Goal: Obtain resource: Download file/media

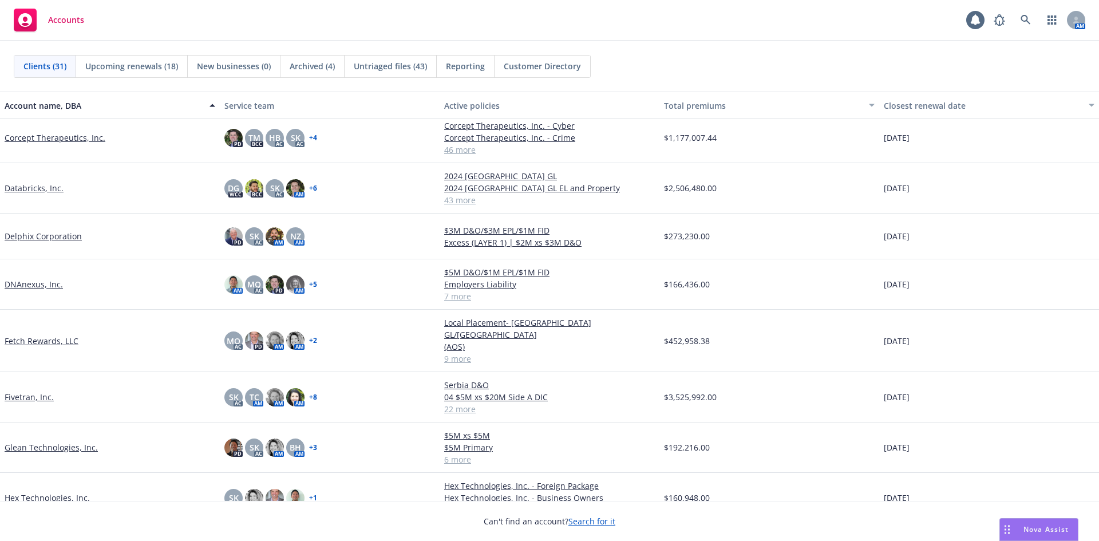
scroll to position [286, 0]
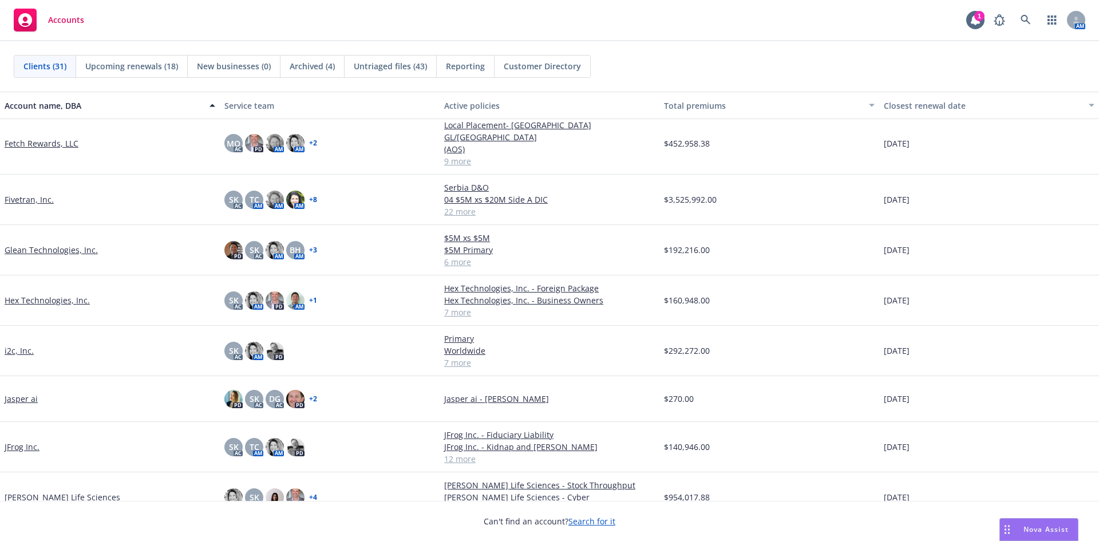
click at [28, 431] on div "JFrog Inc." at bounding box center [110, 447] width 220 height 50
click at [31, 441] on link "JFrog Inc." at bounding box center [22, 447] width 35 height 12
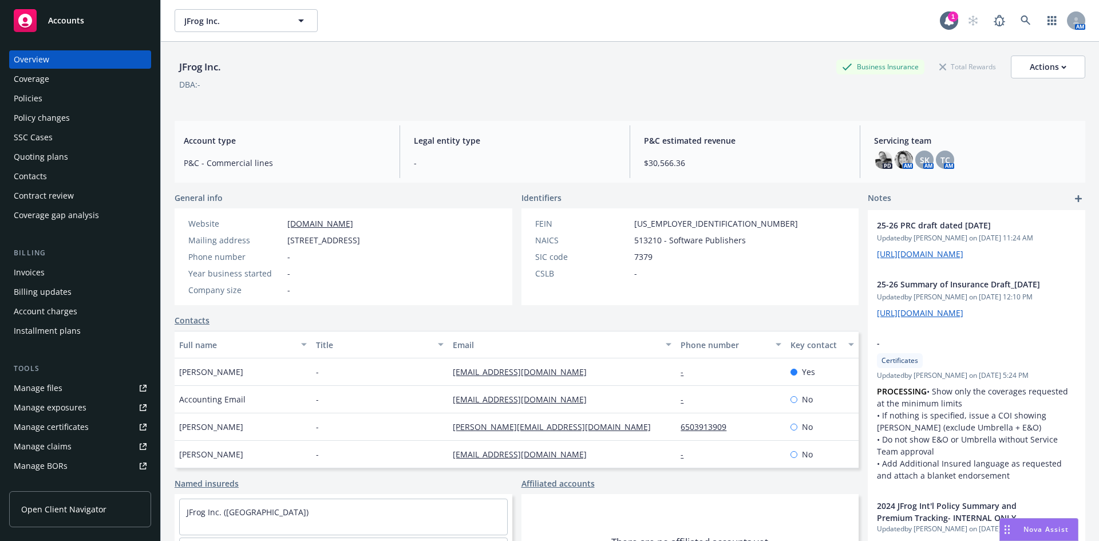
click at [27, 97] on div "Policies" at bounding box center [28, 98] width 29 height 18
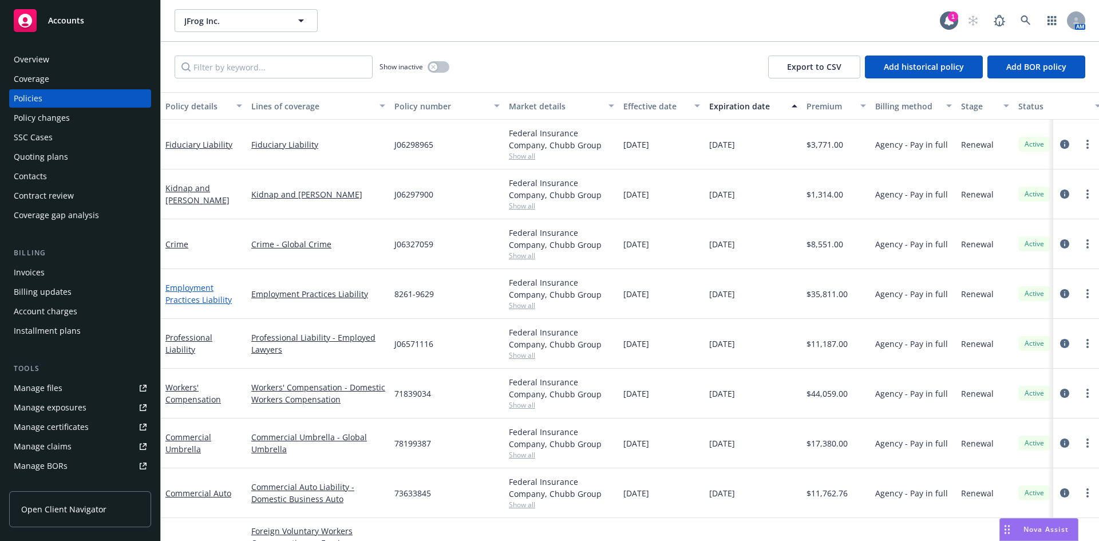
click at [204, 299] on link "Employment Practices Liability" at bounding box center [198, 293] width 66 height 23
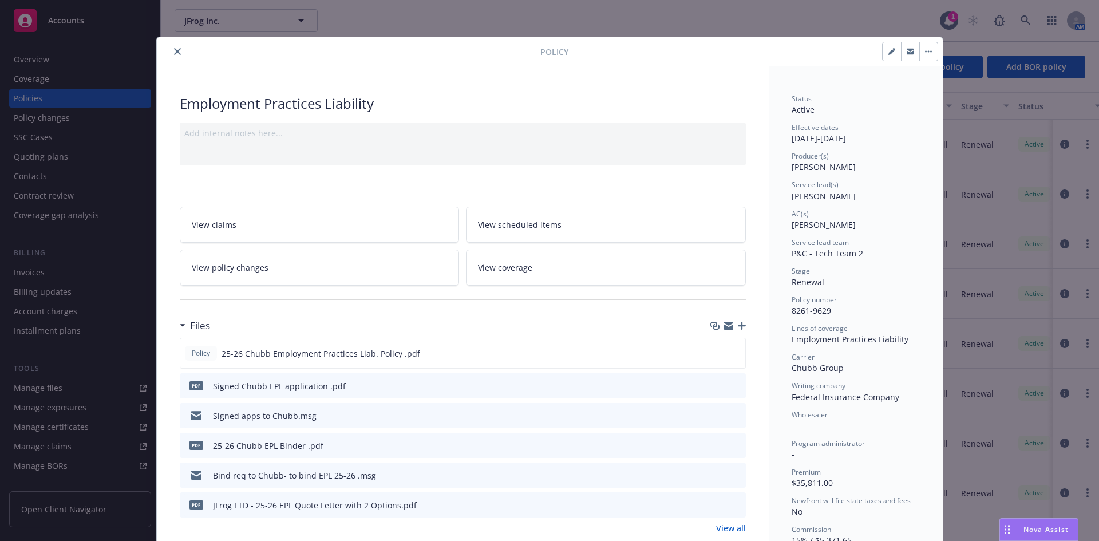
click at [171, 50] on button "close" at bounding box center [178, 52] width 14 height 14
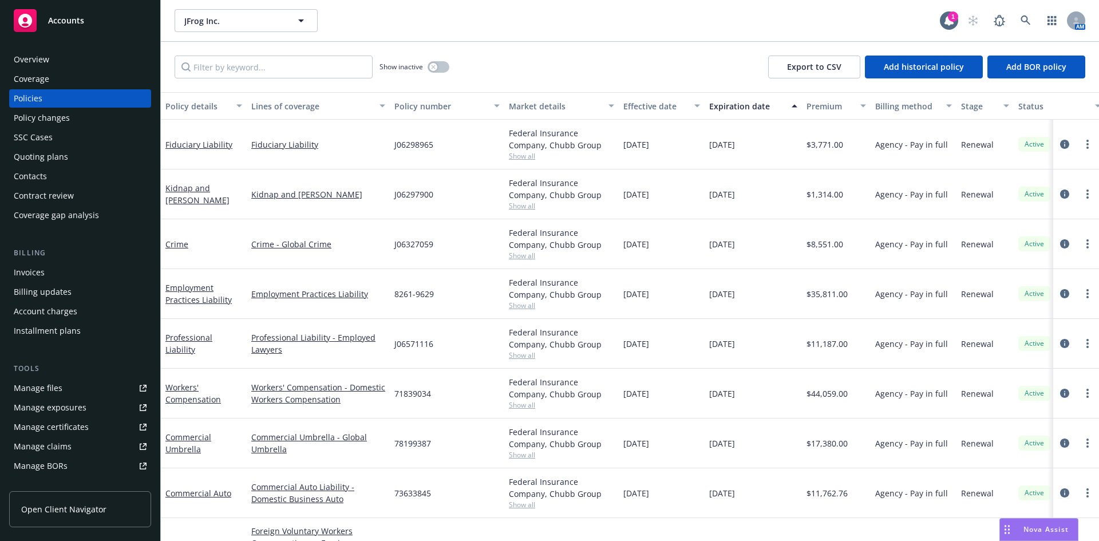
click at [58, 59] on div "Overview" at bounding box center [80, 59] width 133 height 18
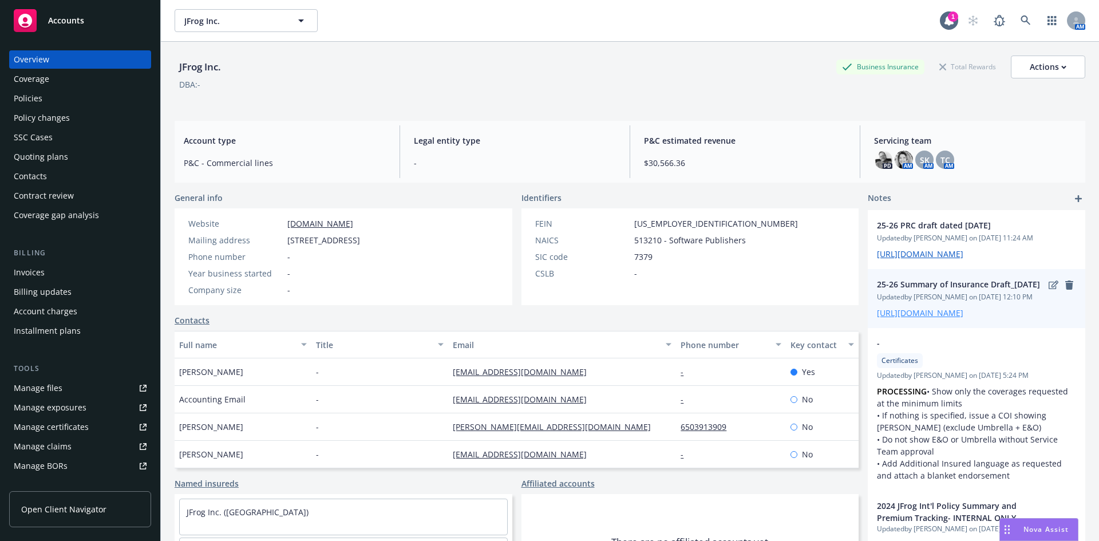
click at [938, 318] on link "[URL][DOMAIN_NAME]" at bounding box center [920, 312] width 86 height 11
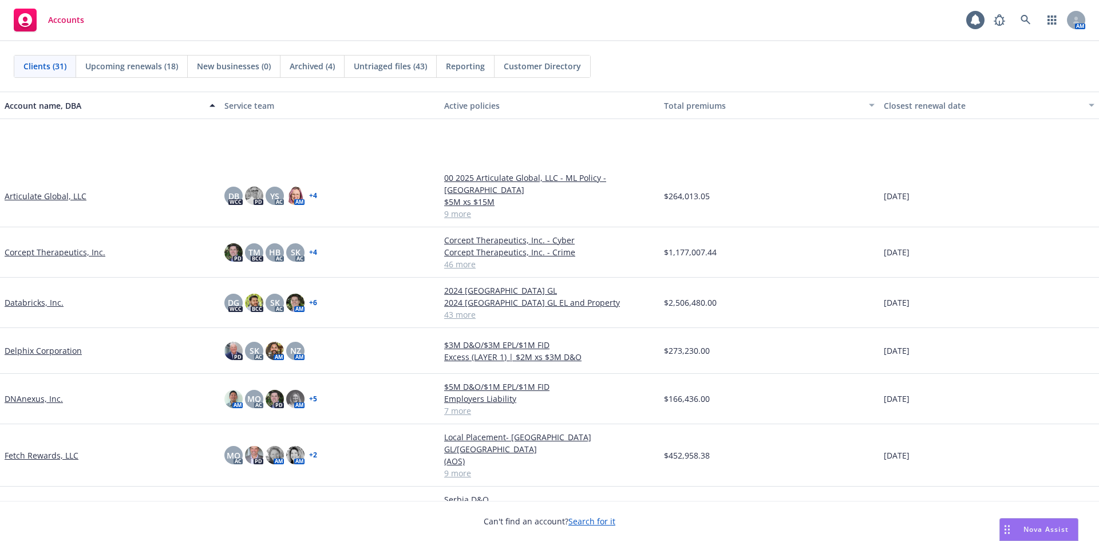
scroll to position [286, 0]
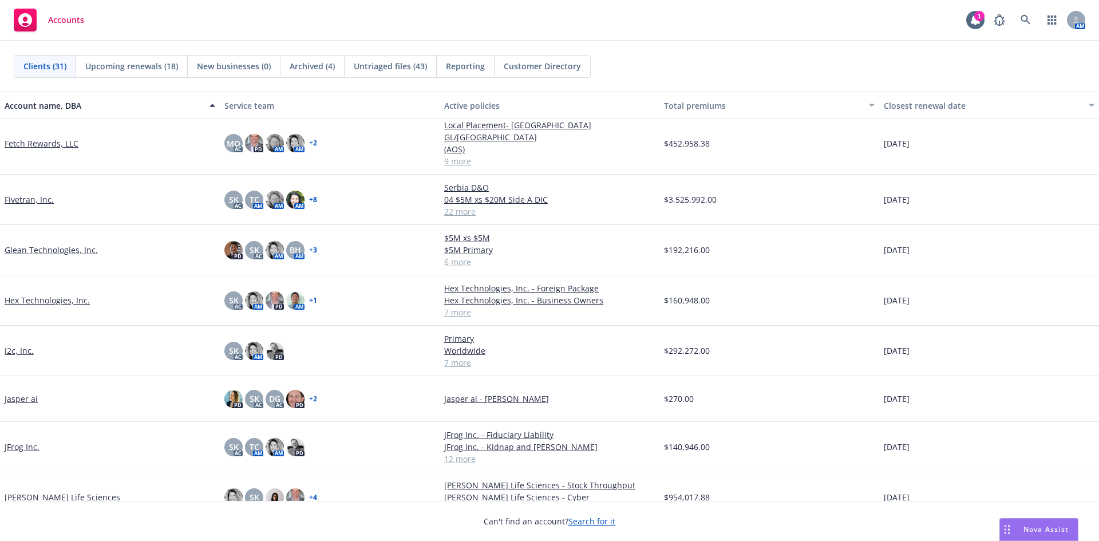
click at [21, 441] on link "JFrog Inc." at bounding box center [22, 447] width 35 height 12
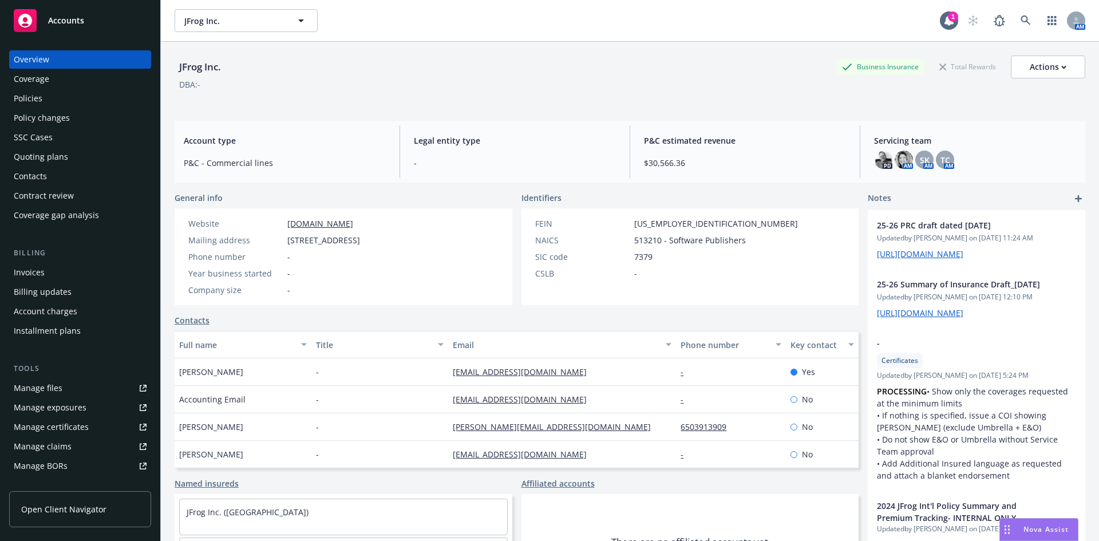
click at [57, 101] on div "Policies" at bounding box center [80, 98] width 133 height 18
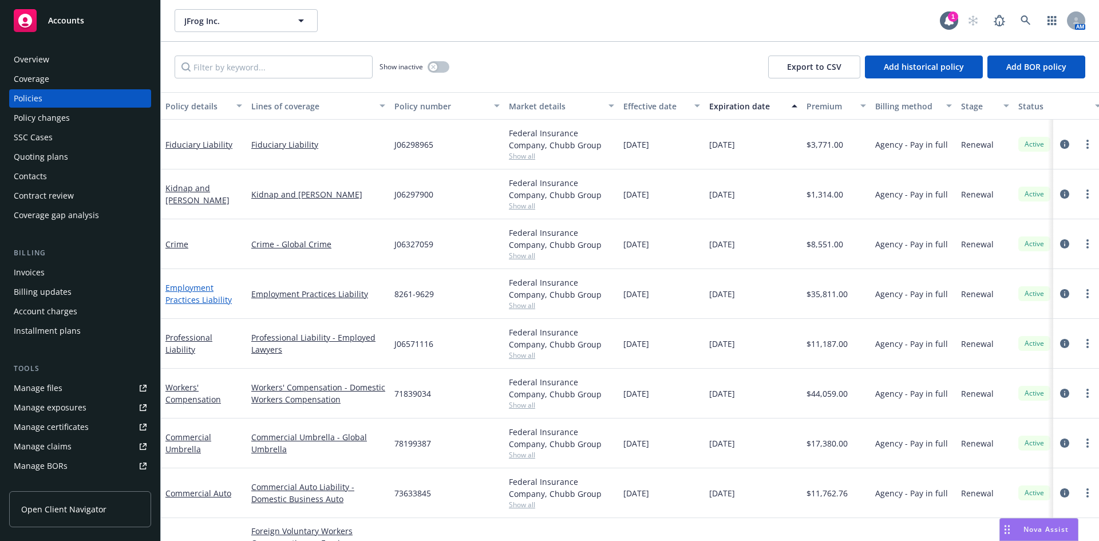
click at [192, 292] on link "Employment Practices Liability" at bounding box center [198, 293] width 66 height 23
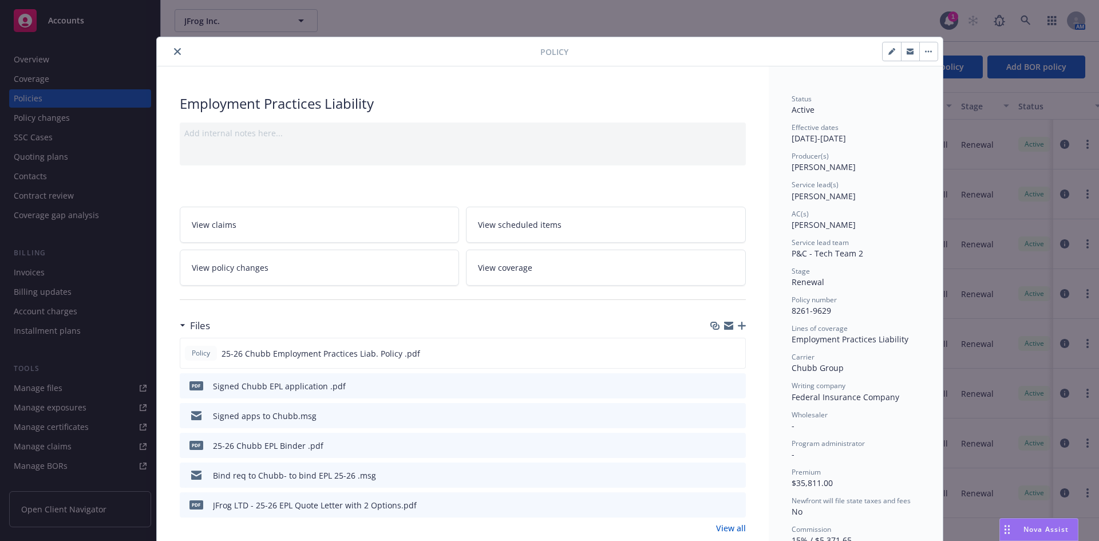
click at [171, 50] on button "close" at bounding box center [178, 52] width 14 height 14
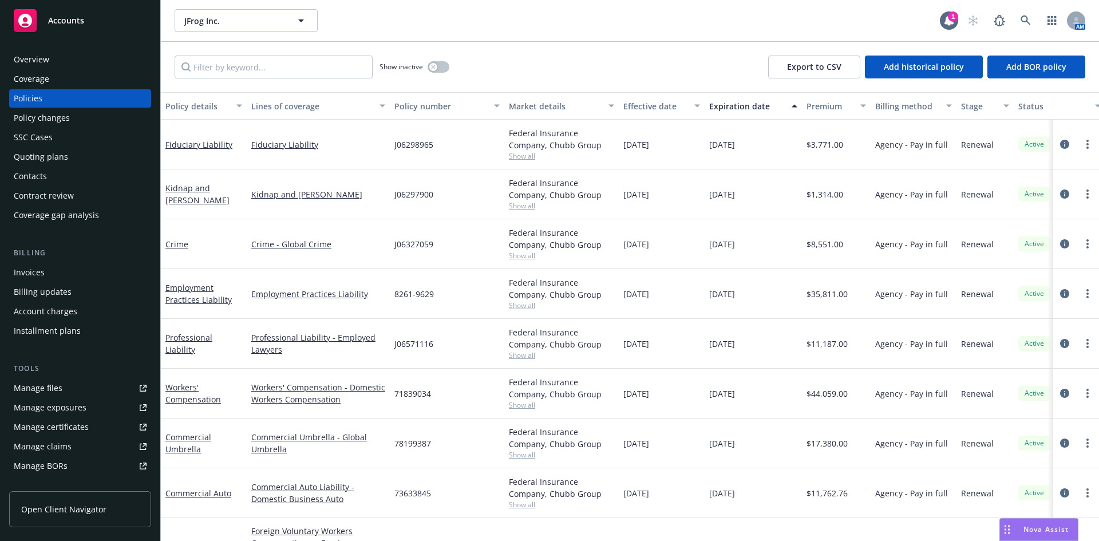
click at [212, 294] on div "Employment Practices Liability" at bounding box center [203, 294] width 77 height 24
click at [208, 298] on link "Employment Practices Liability" at bounding box center [198, 293] width 66 height 23
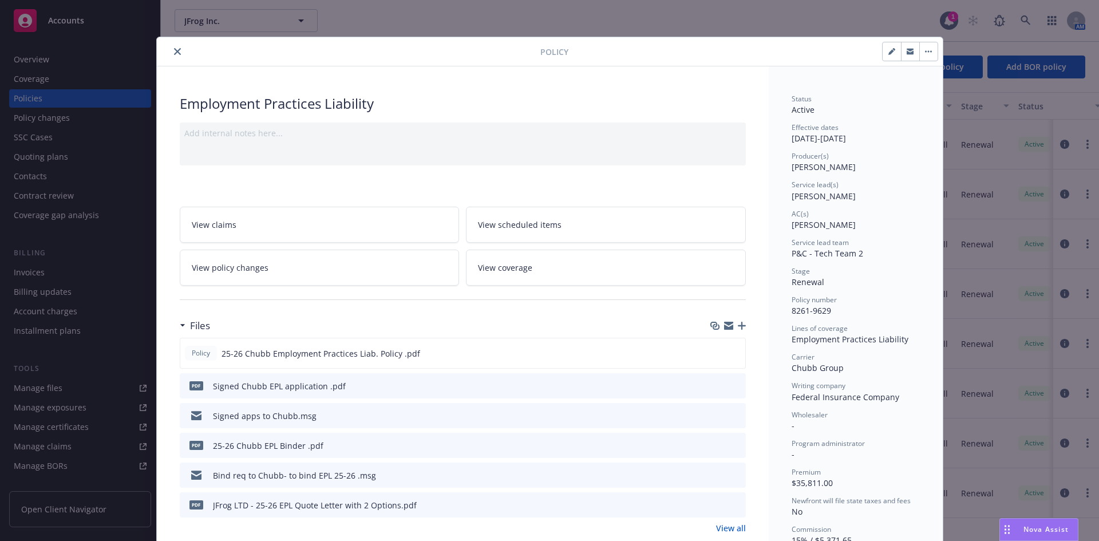
scroll to position [34, 0]
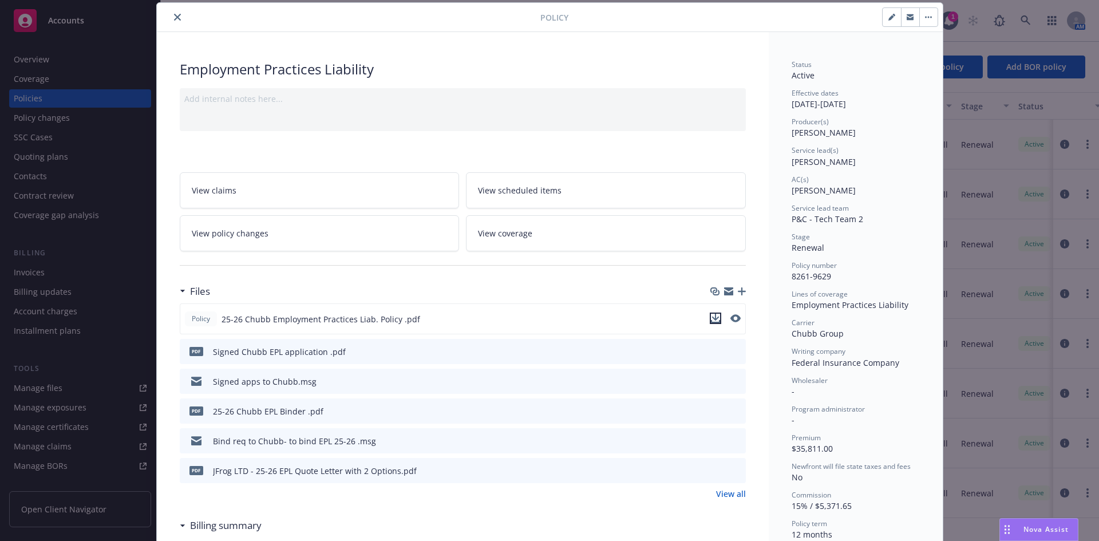
click at [711, 318] on icon "download file" at bounding box center [714, 317] width 7 height 7
